Goal: Information Seeking & Learning: Learn about a topic

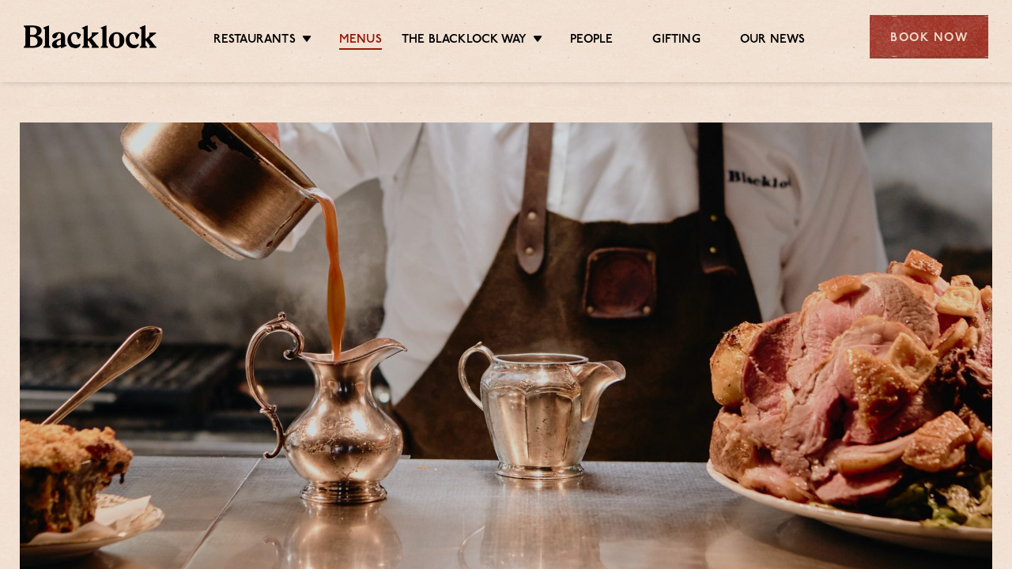
click at [369, 35] on link "Menus" at bounding box center [360, 40] width 43 height 17
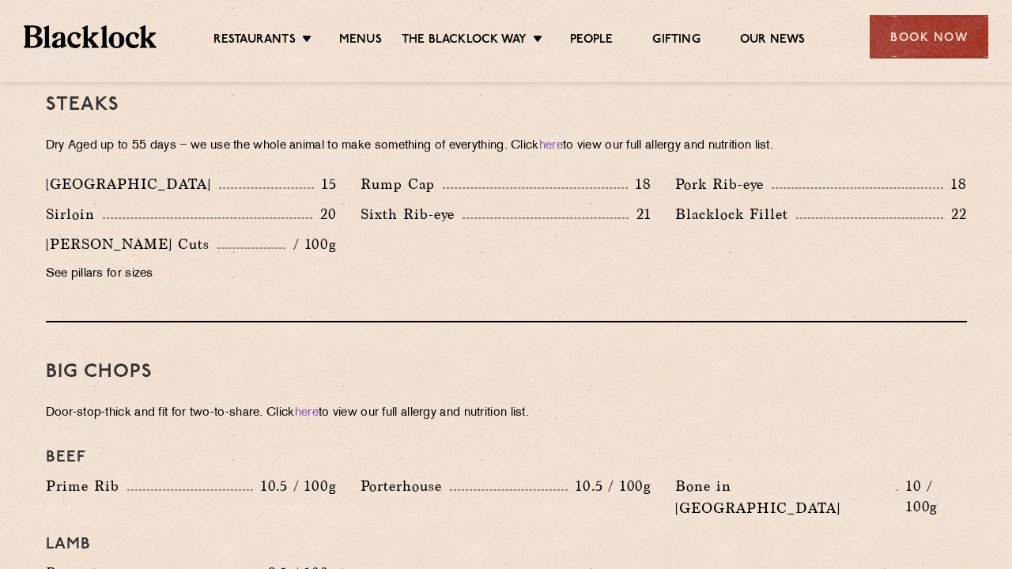
scroll to position [1503, 0]
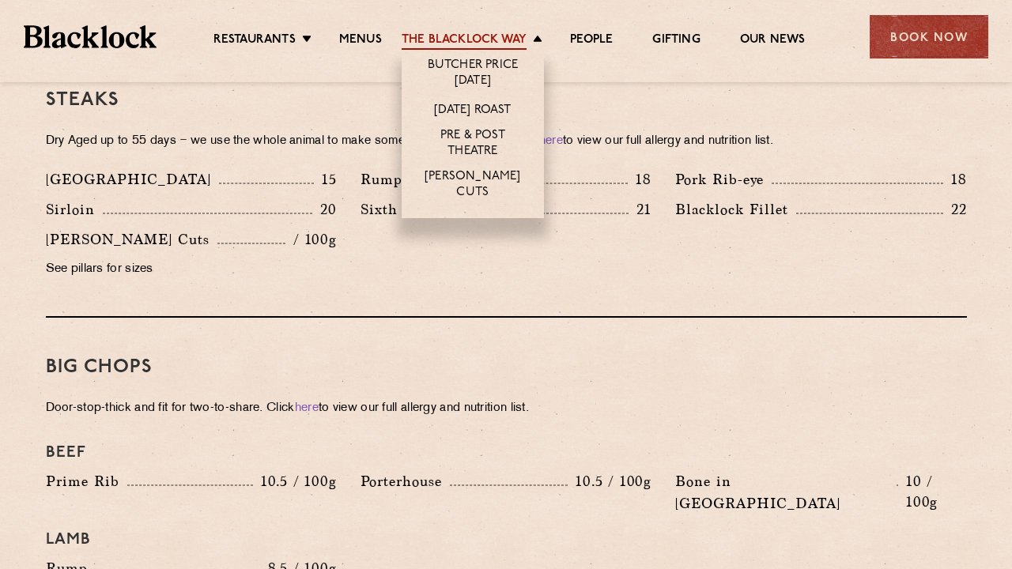
click at [497, 36] on link "The Blacklock Way" at bounding box center [463, 40] width 125 height 17
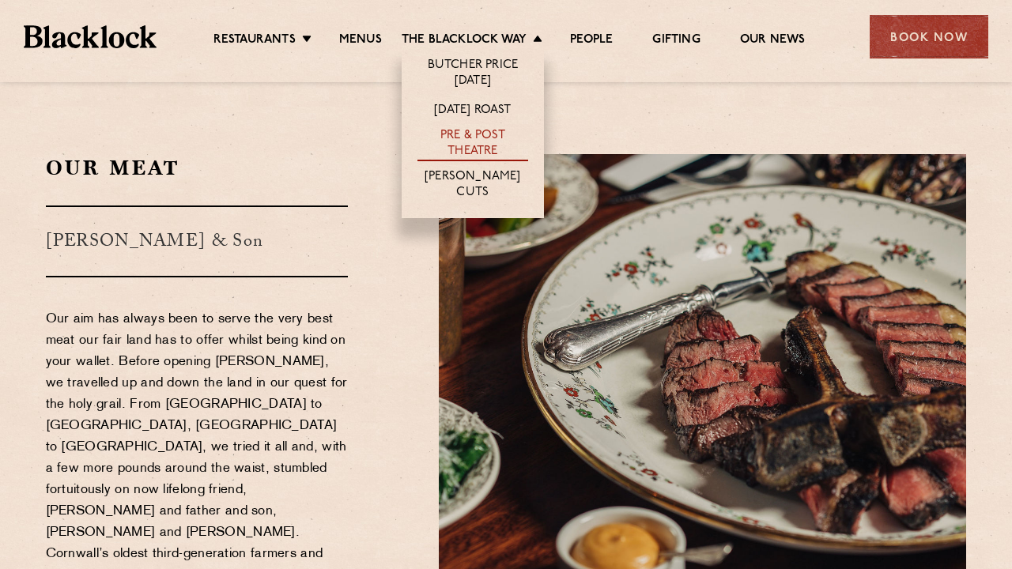
click at [475, 151] on link "Pre & Post Theatre" at bounding box center [472, 144] width 111 height 33
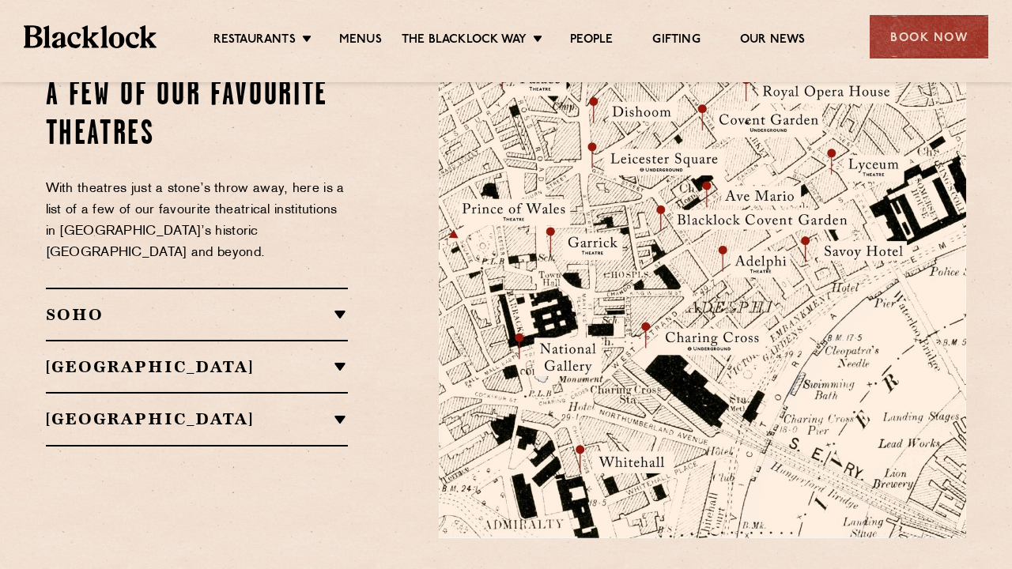
scroll to position [1860, 0]
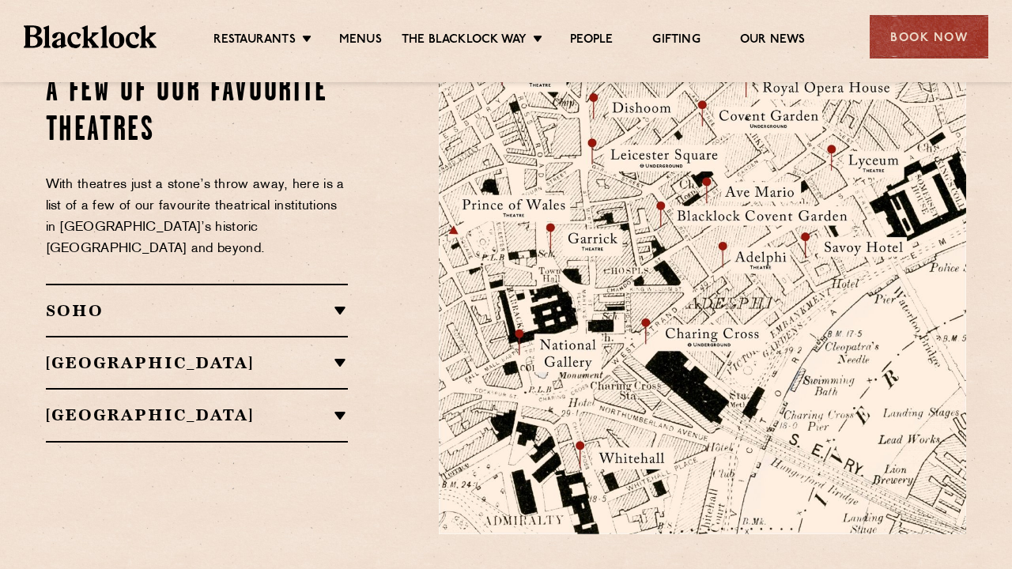
click at [290, 284] on div "SOHO Soho Place Theatre Sondheim Theatre Gielgud Theatre Lyric Theatre The Shaf…" at bounding box center [197, 310] width 303 height 52
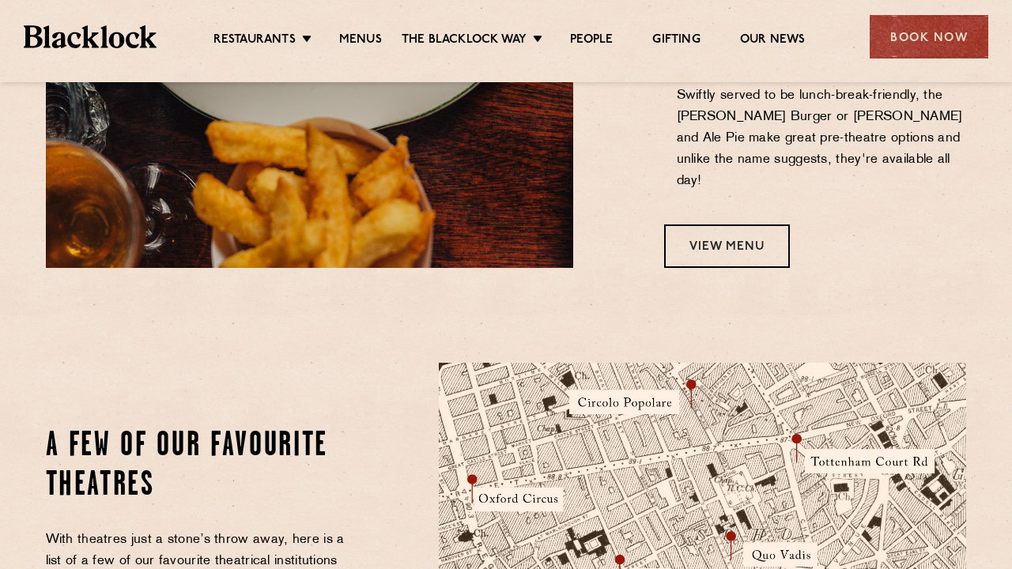
scroll to position [1475, 0]
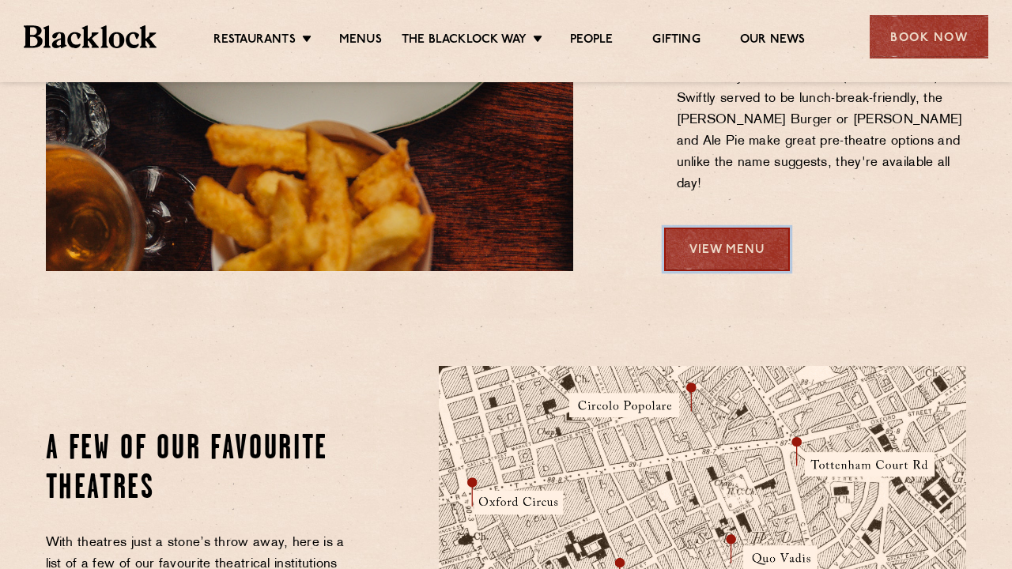
click at [762, 228] on link "View Menu" at bounding box center [727, 249] width 126 height 43
